Goal: Task Accomplishment & Management: Use online tool/utility

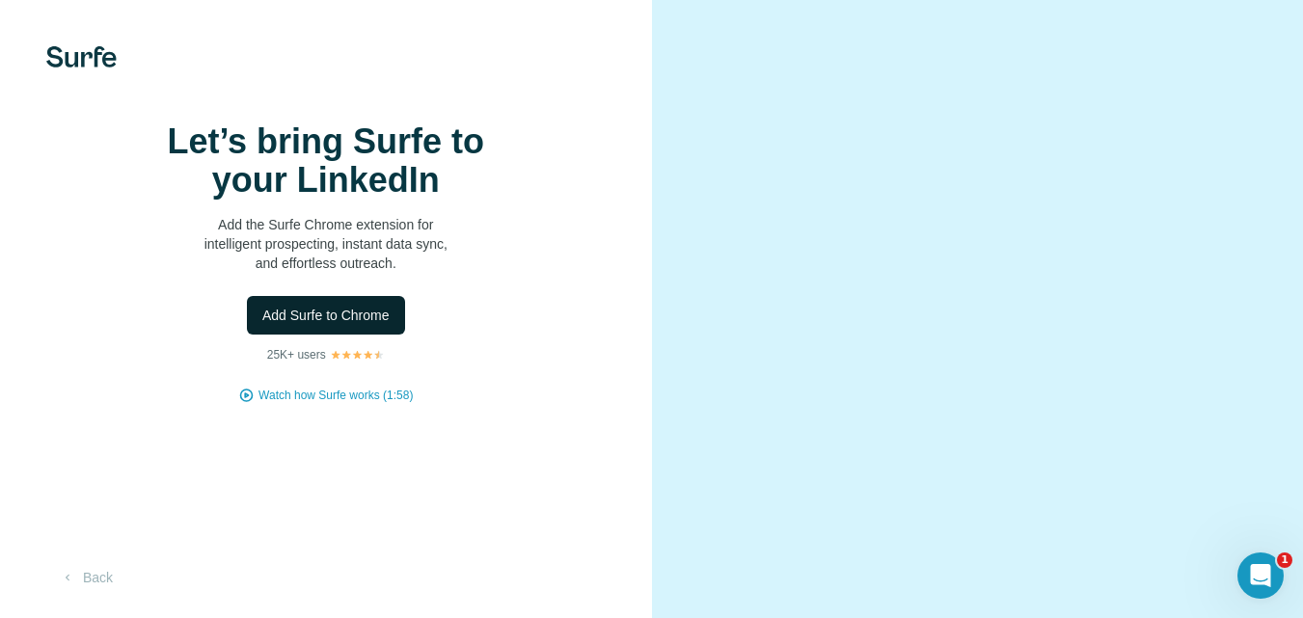
click at [338, 325] on span "Add Surfe to Chrome" at bounding box center [325, 315] width 127 height 19
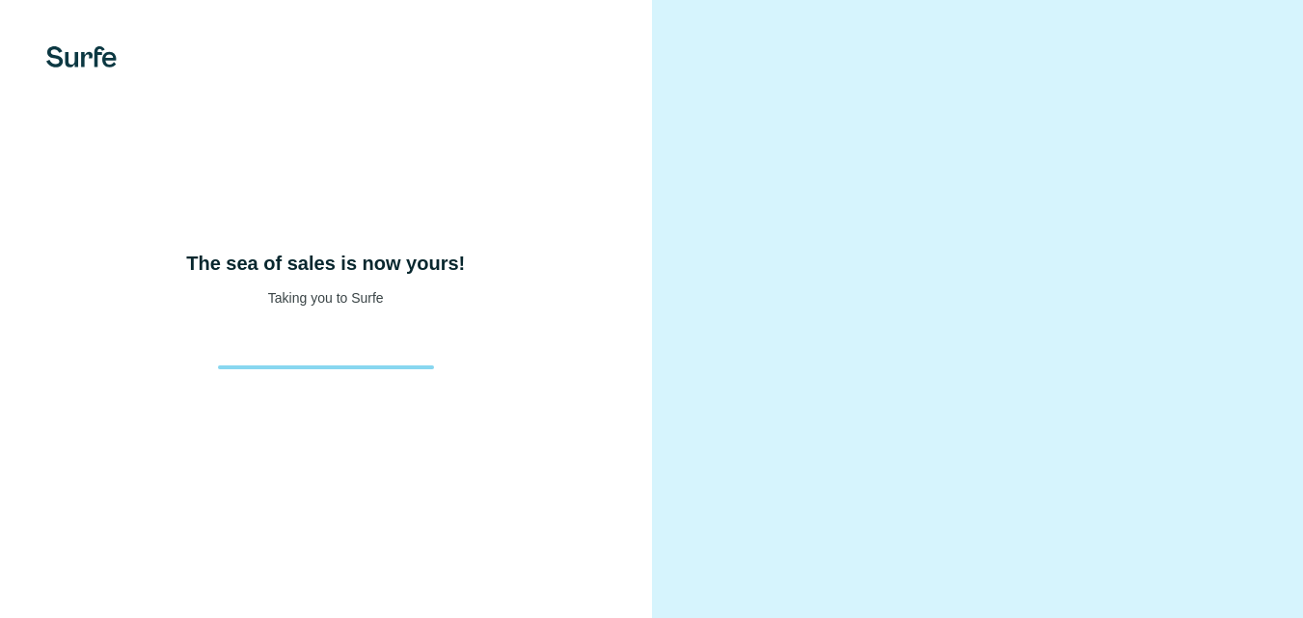
scroll to position [83, 0]
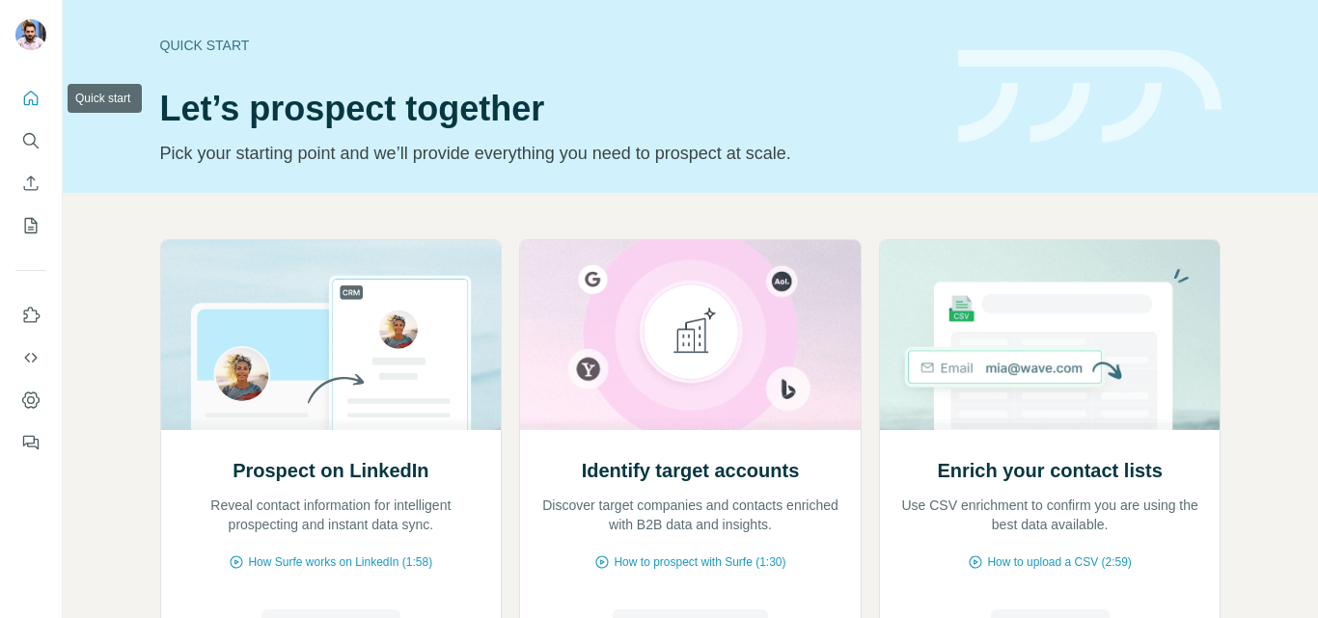
click at [28, 84] on button "Quick start" at bounding box center [30, 98] width 31 height 35
click at [32, 140] on icon "Search" at bounding box center [30, 140] width 19 height 19
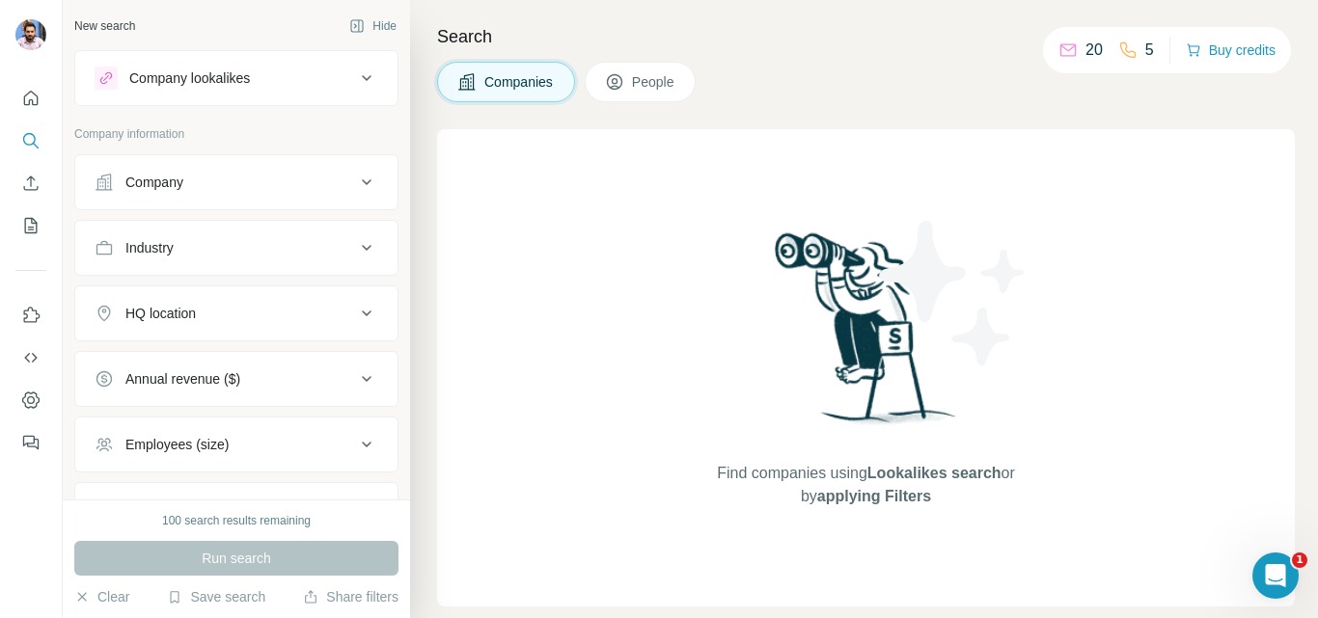
click at [197, 176] on div "Company" at bounding box center [225, 182] width 260 height 19
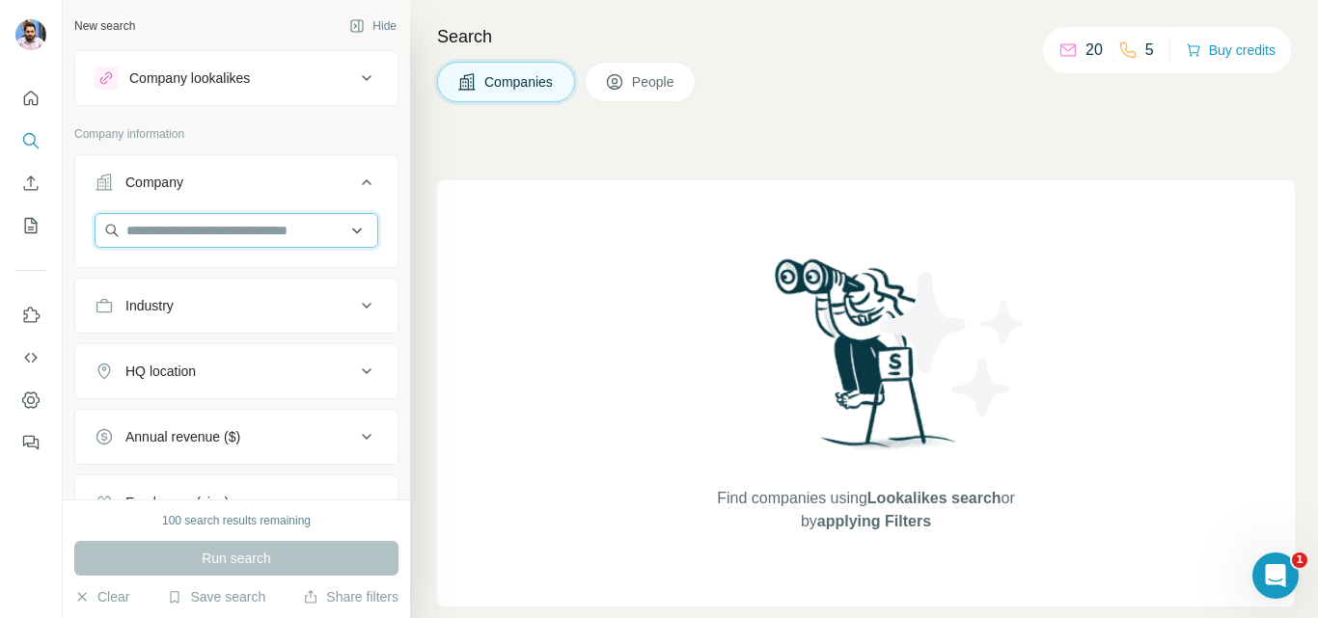
click at [207, 236] on input "text" at bounding box center [237, 230] width 284 height 35
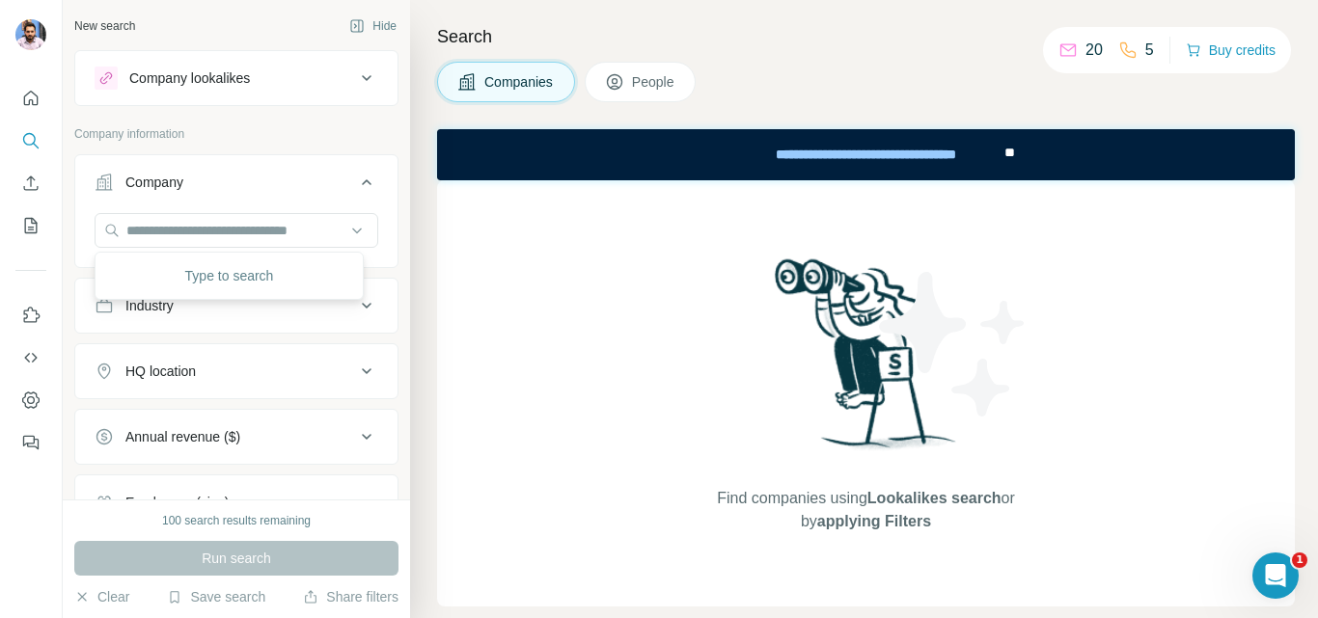
click at [599, 272] on div "Find companies using Lookalikes search or by applying Filters" at bounding box center [866, 393] width 858 height 426
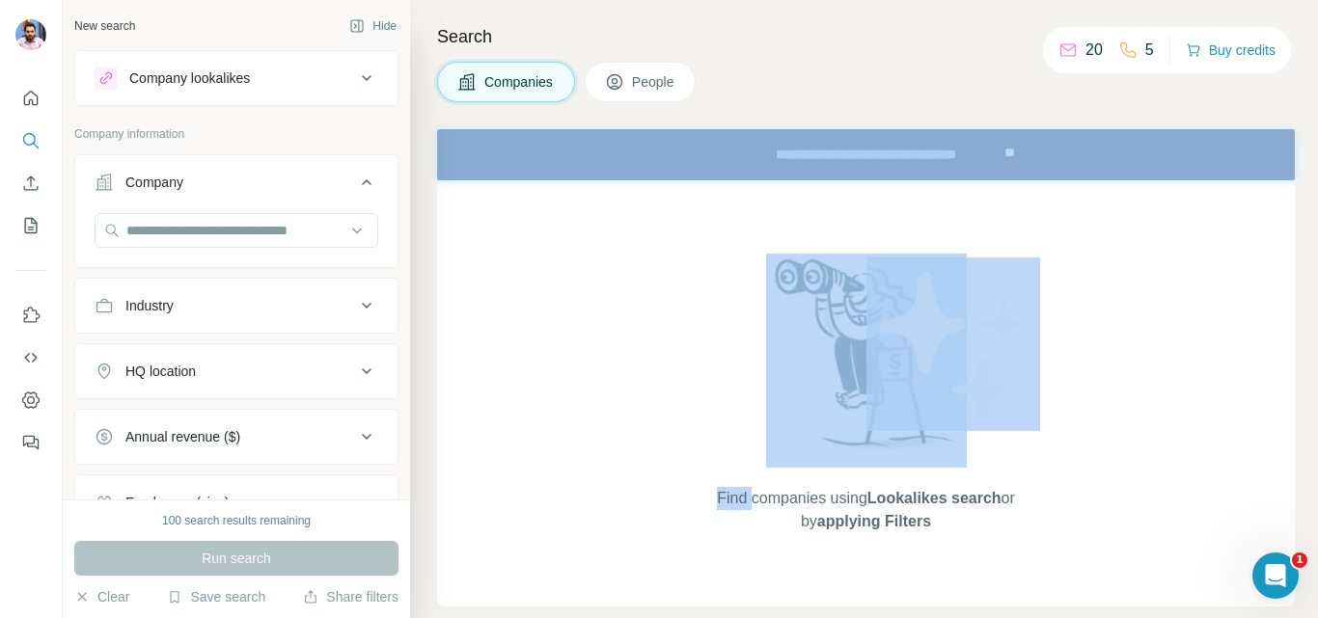
click at [481, 232] on div "Find companies using Lookalikes search or by applying Filters" at bounding box center [866, 393] width 858 height 426
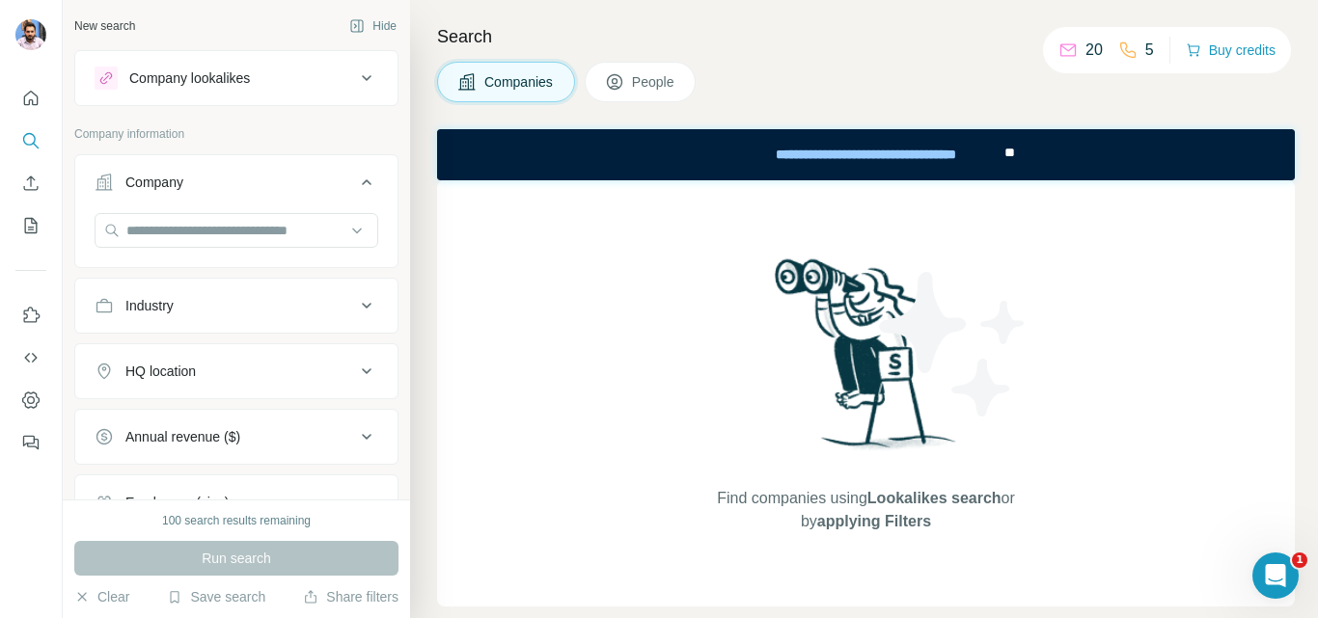
click at [502, 76] on span "Companies" at bounding box center [519, 81] width 70 height 19
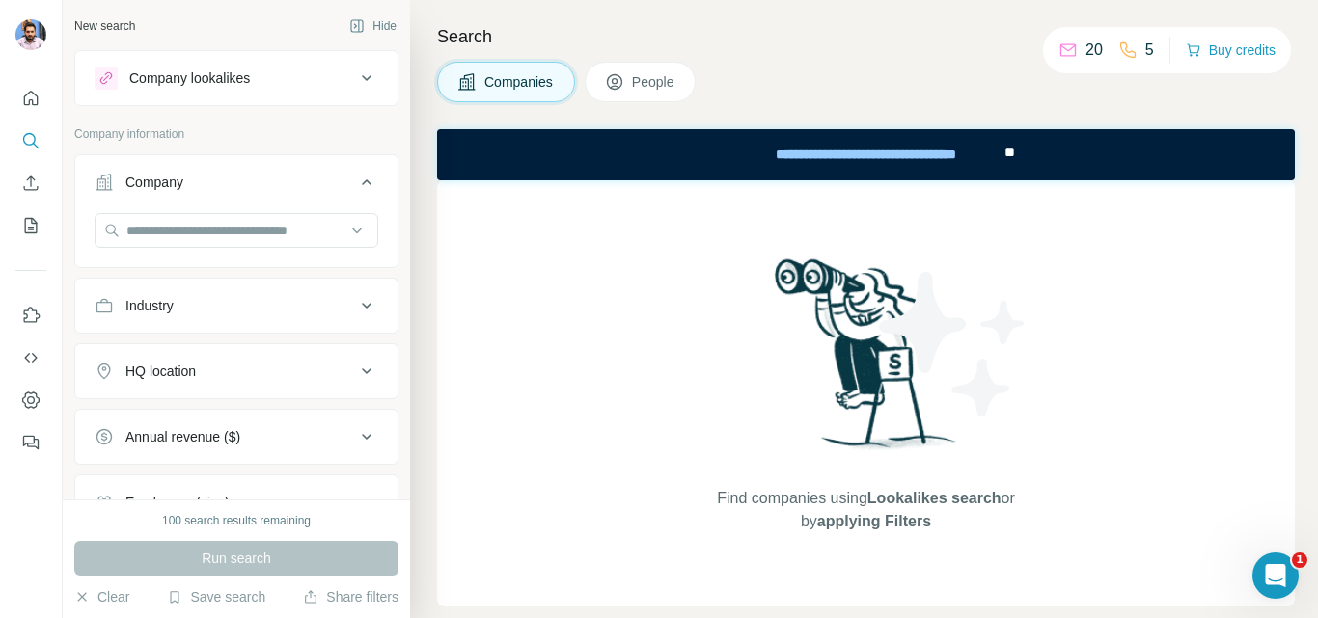
click at [502, 76] on span "Companies" at bounding box center [519, 81] width 70 height 19
click at [205, 205] on button "Company" at bounding box center [236, 186] width 322 height 54
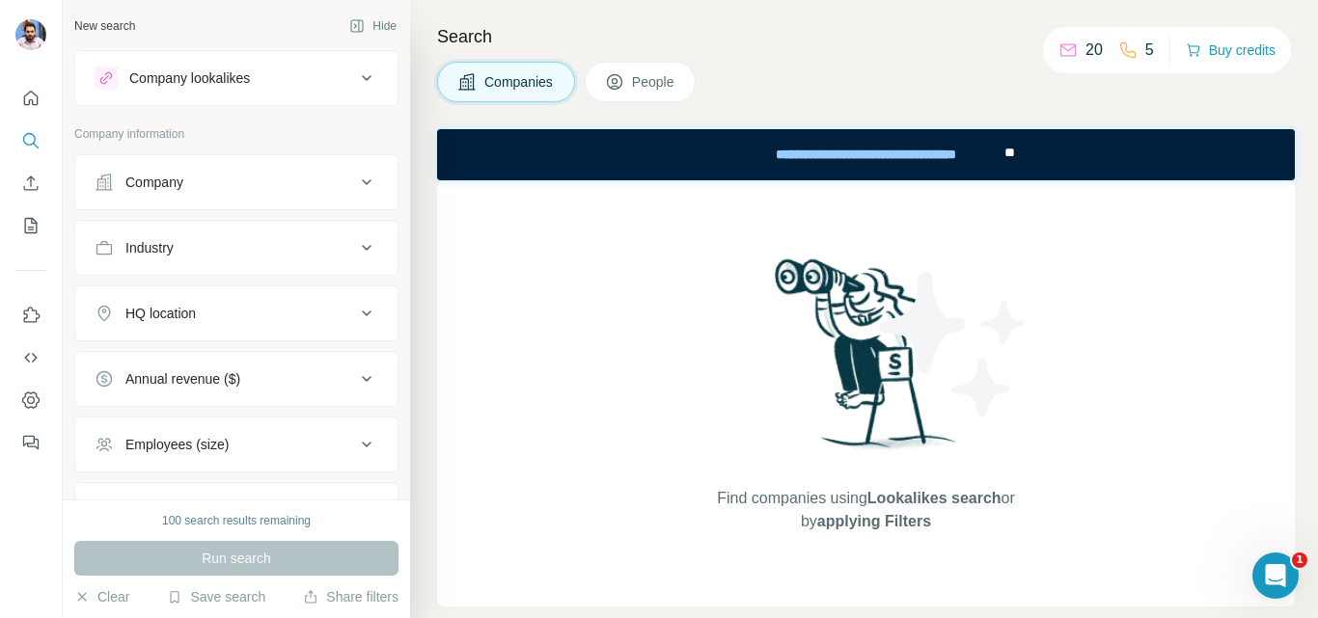
click at [201, 188] on div "Company" at bounding box center [225, 182] width 260 height 19
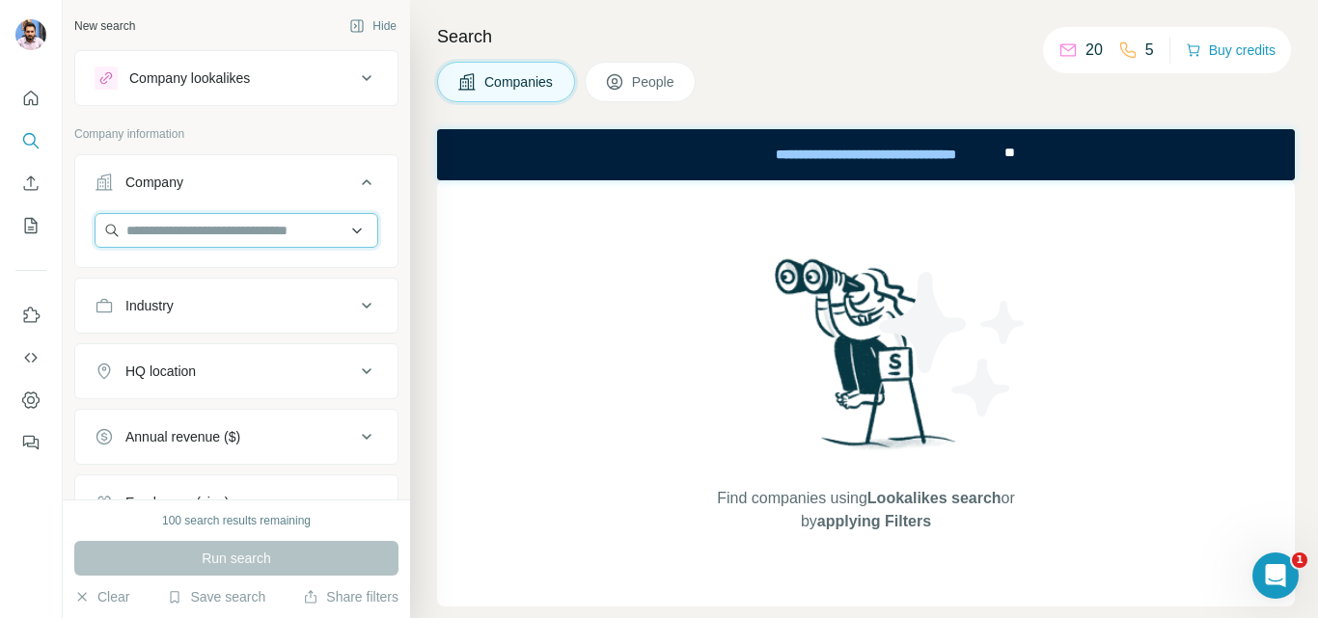
click at [193, 224] on input "text" at bounding box center [237, 230] width 284 height 35
paste input "**********"
type input "**********"
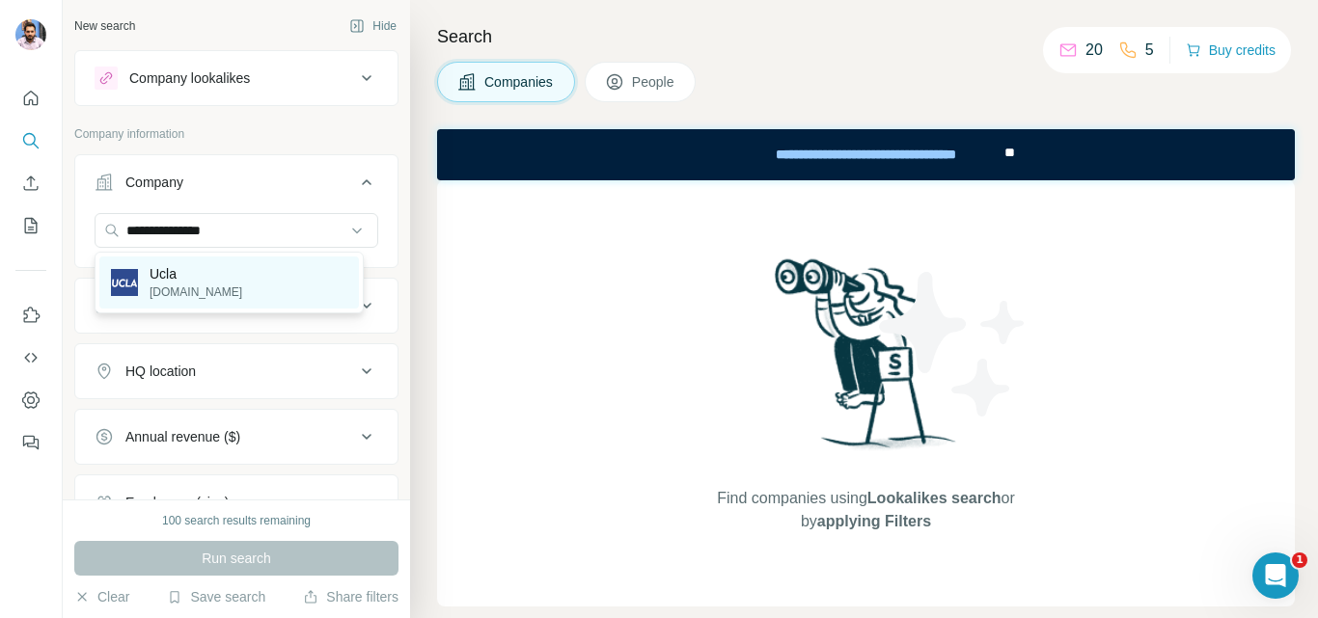
click at [150, 273] on p "Ucla" at bounding box center [196, 273] width 93 height 19
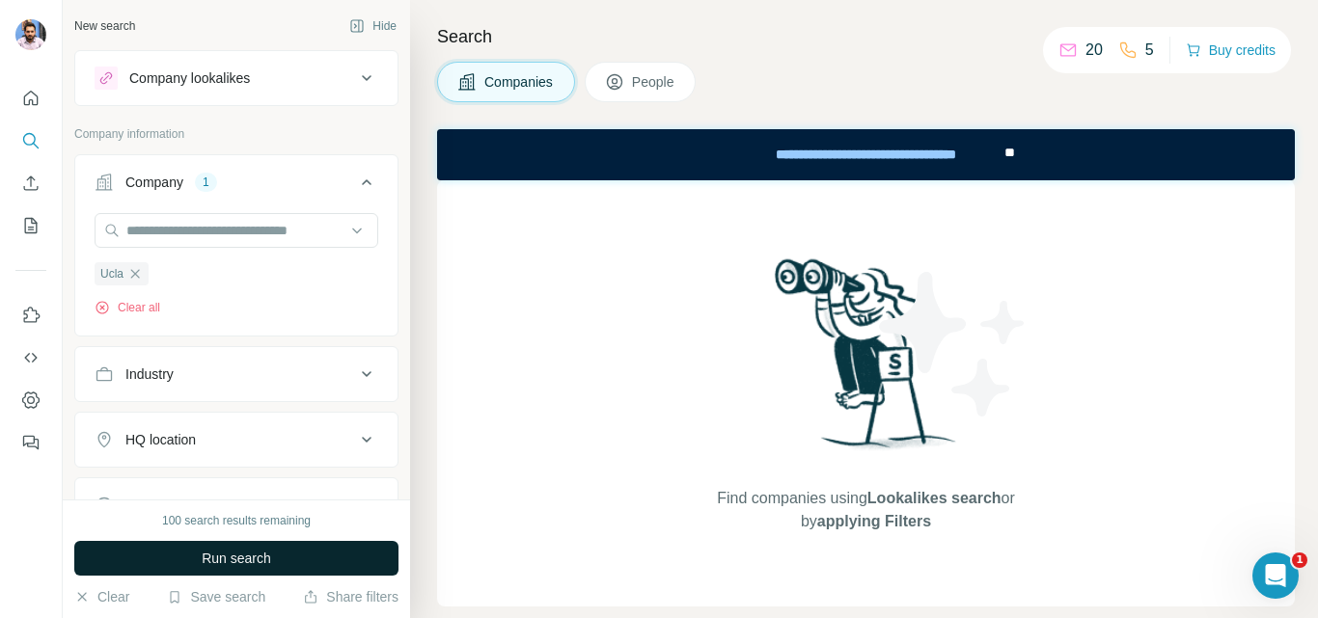
click at [210, 554] on span "Run search" at bounding box center [236, 558] width 69 height 19
